Goal: Find specific page/section: Find specific page/section

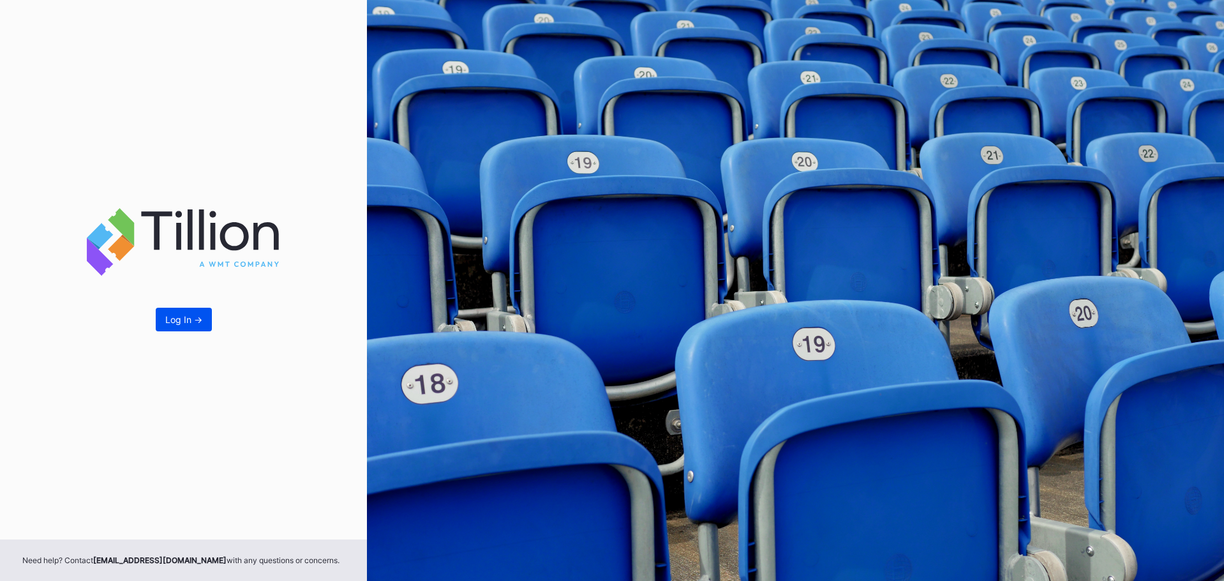
click at [204, 325] on button "Log In ->" at bounding box center [184, 320] width 56 height 24
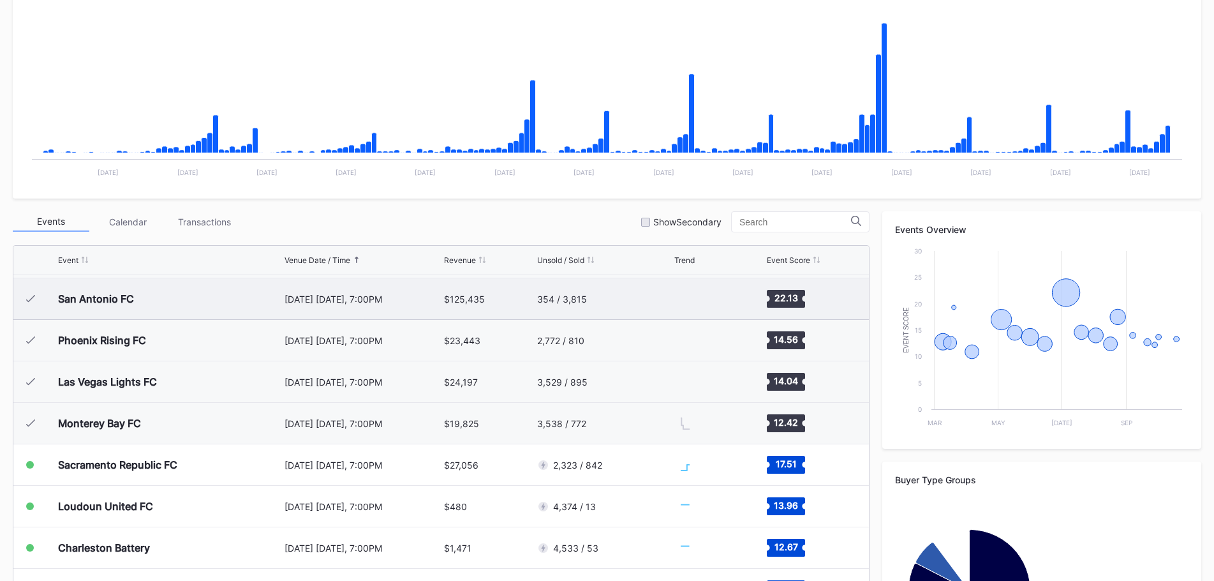
scroll to position [255, 0]
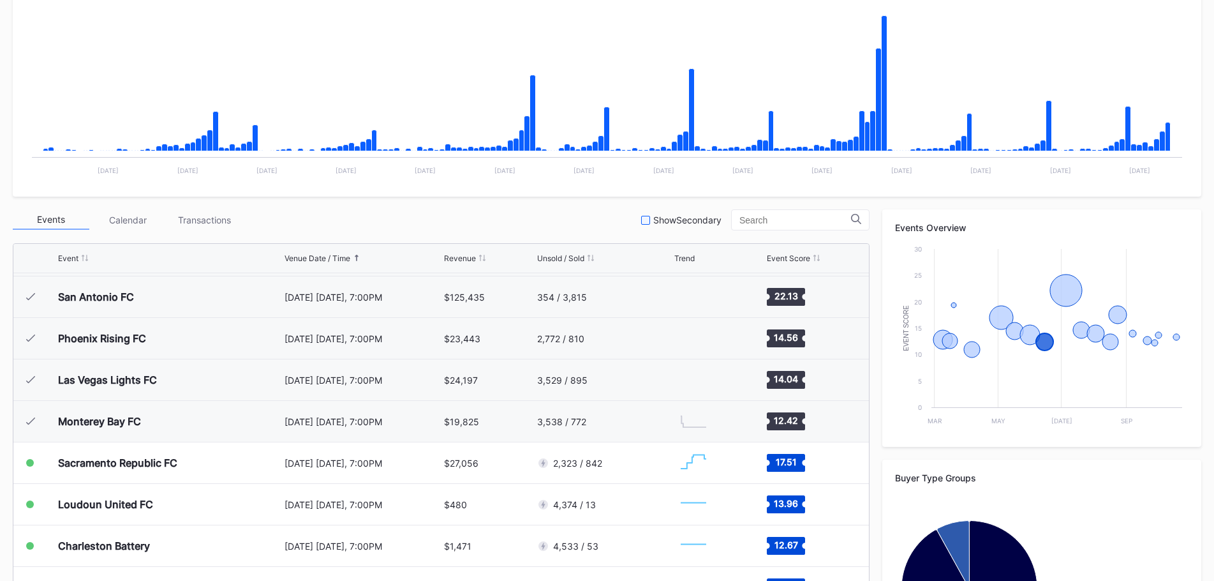
click at [647, 222] on div at bounding box center [645, 220] width 9 height 9
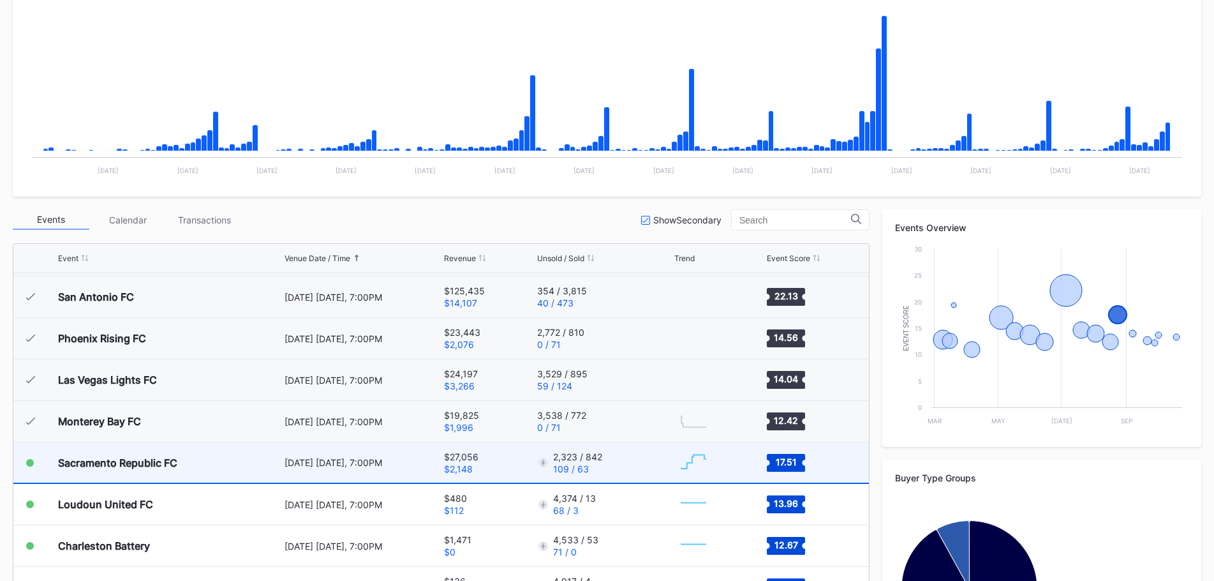
click at [655, 460] on div "2,323 / 842 109 / 63" at bounding box center [604, 462] width 134 height 40
